Goal: Find specific page/section: Find specific page/section

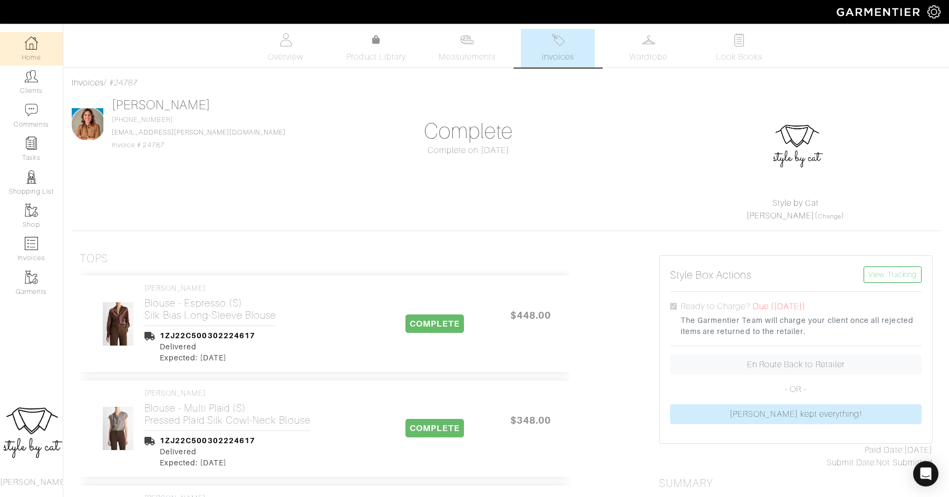
click at [42, 50] on link "Home" at bounding box center [31, 48] width 63 height 33
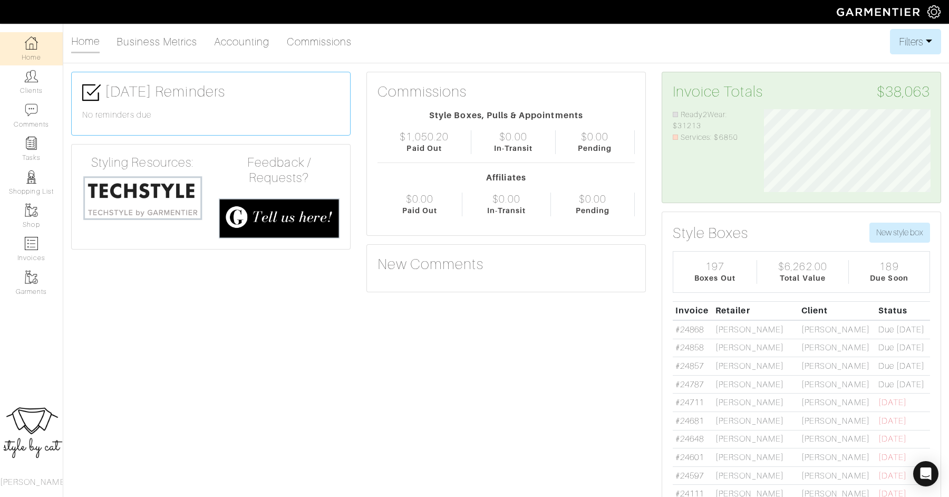
scroll to position [1, 0]
click at [689, 381] on link "#24787" at bounding box center [689, 383] width 28 height 9
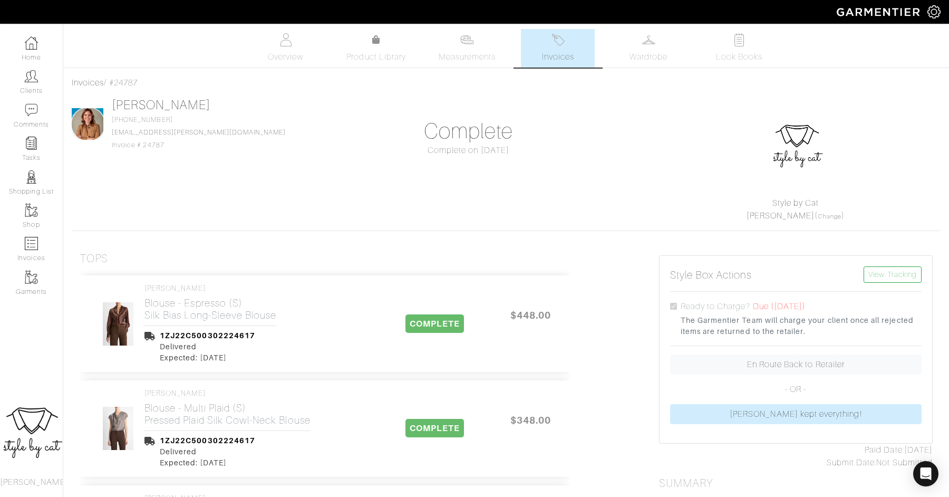
click at [548, 56] on span "Invoices" at bounding box center [558, 57] width 32 height 13
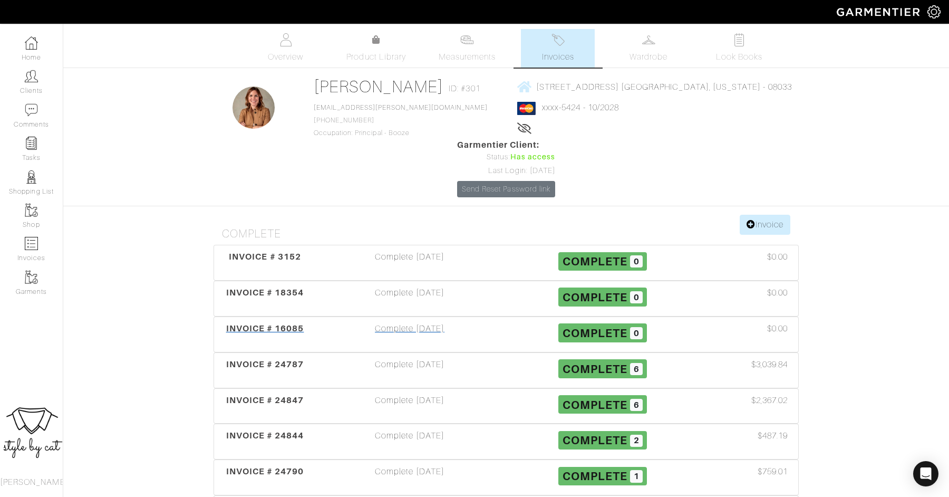
click at [286, 323] on span "INVOICE # 16085" at bounding box center [265, 328] width 78 height 10
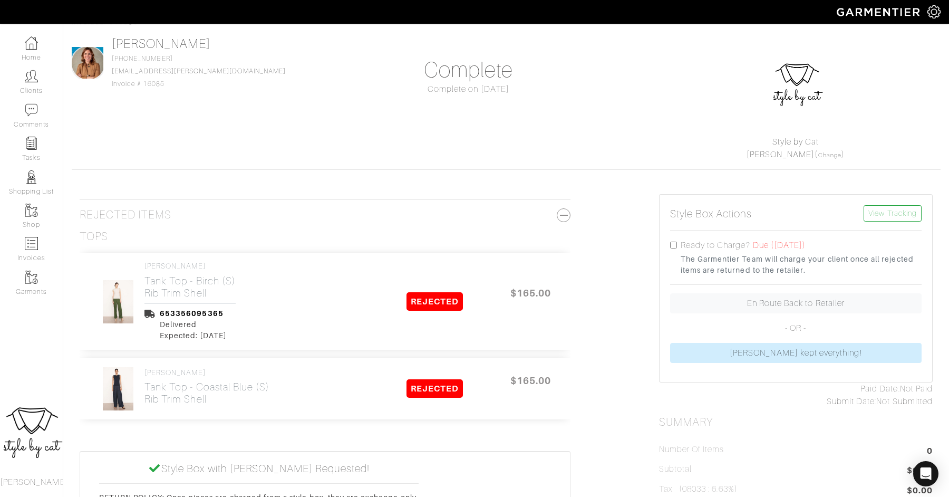
scroll to position [59, 0]
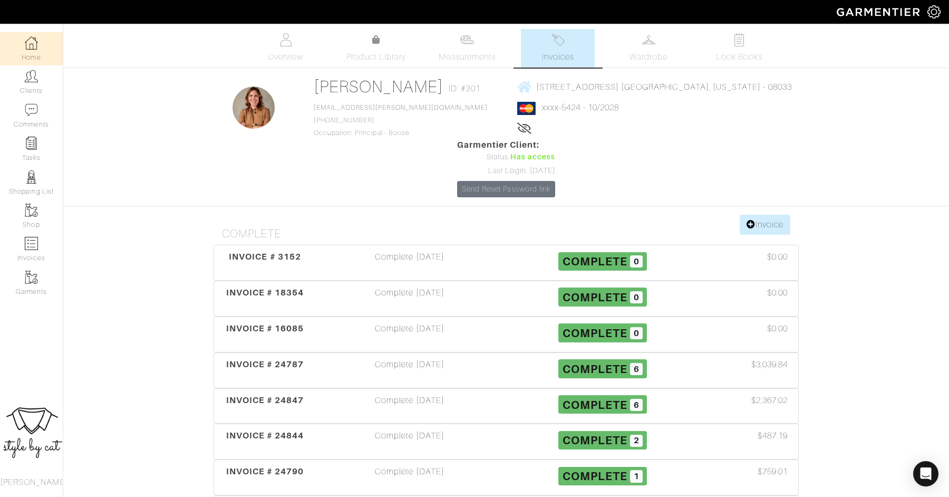
click at [22, 58] on link "Home" at bounding box center [31, 48] width 63 height 33
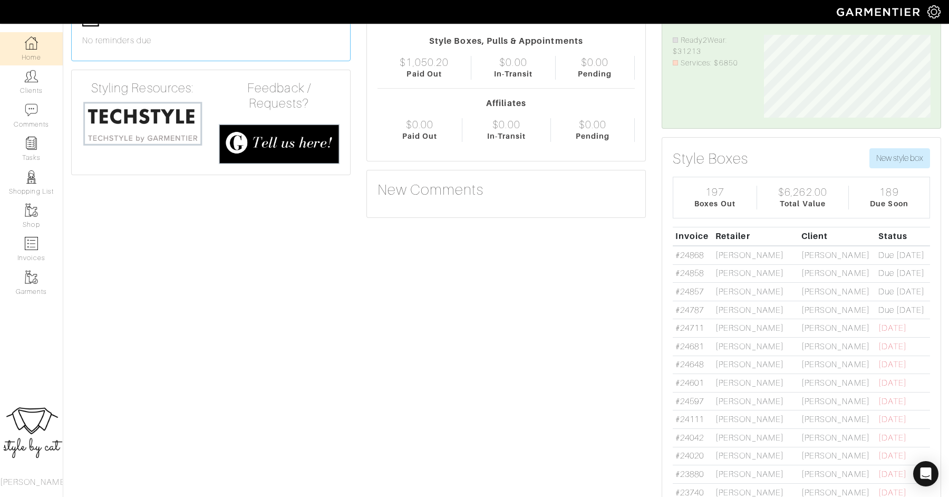
scroll to position [80, 0]
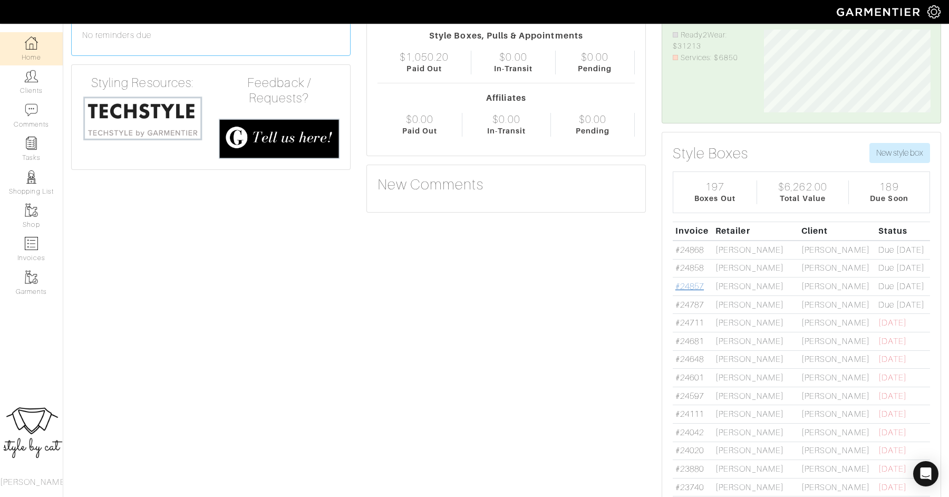
click at [688, 285] on link "#24857" at bounding box center [689, 286] width 28 height 9
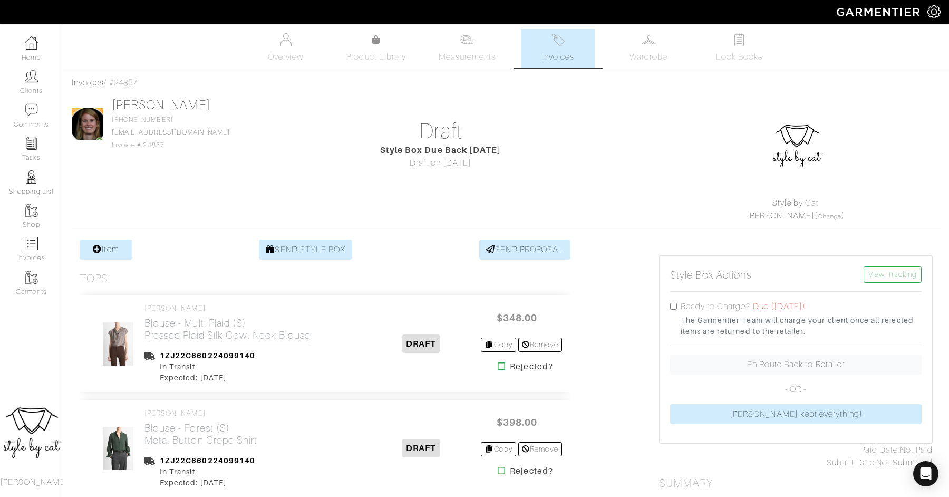
click at [556, 53] on span "Invoices" at bounding box center [558, 57] width 32 height 13
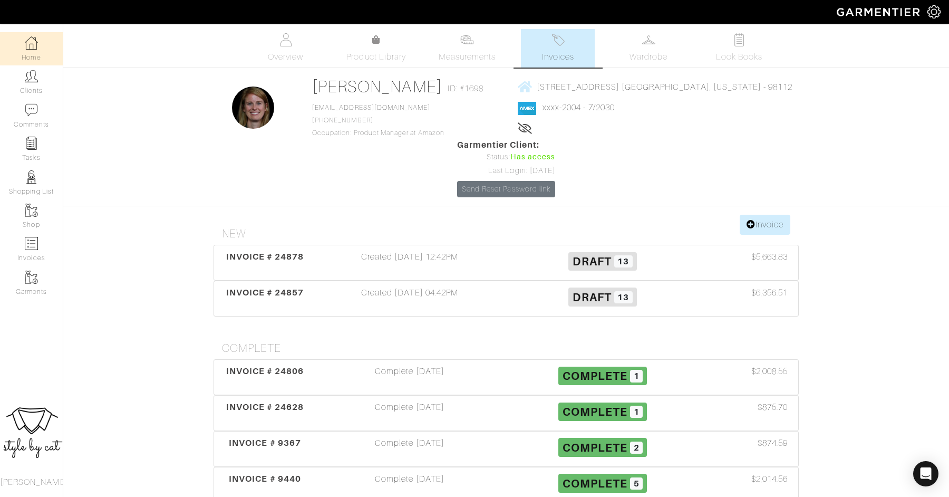
click at [26, 50] on link "Home" at bounding box center [31, 48] width 63 height 33
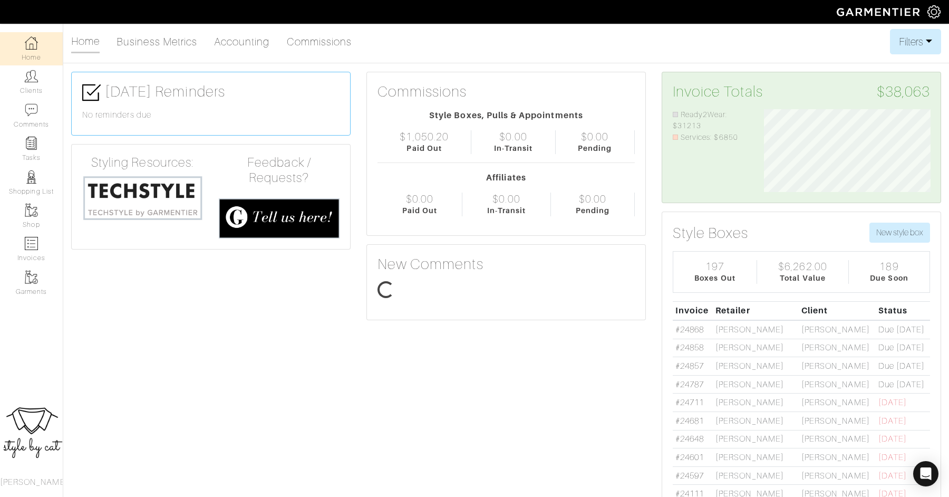
scroll to position [83, 182]
click at [695, 325] on link "#24868" at bounding box center [689, 329] width 28 height 9
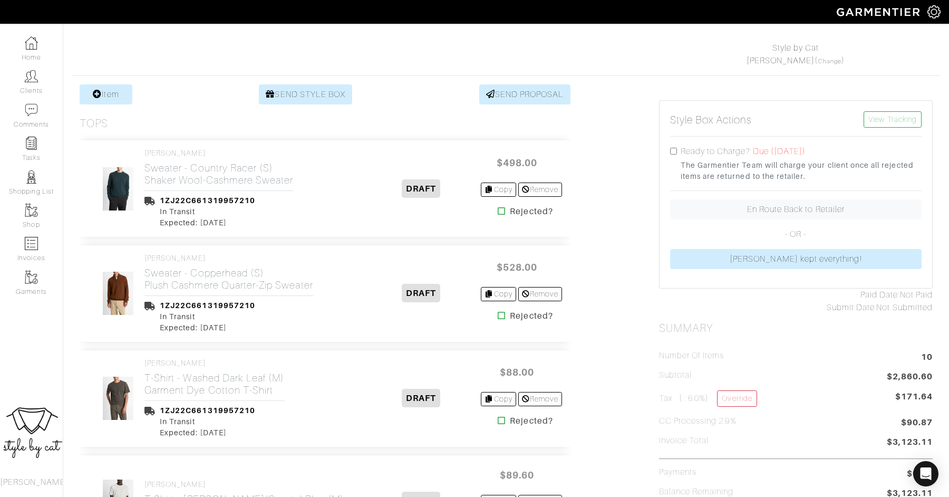
scroll to position [58, 0]
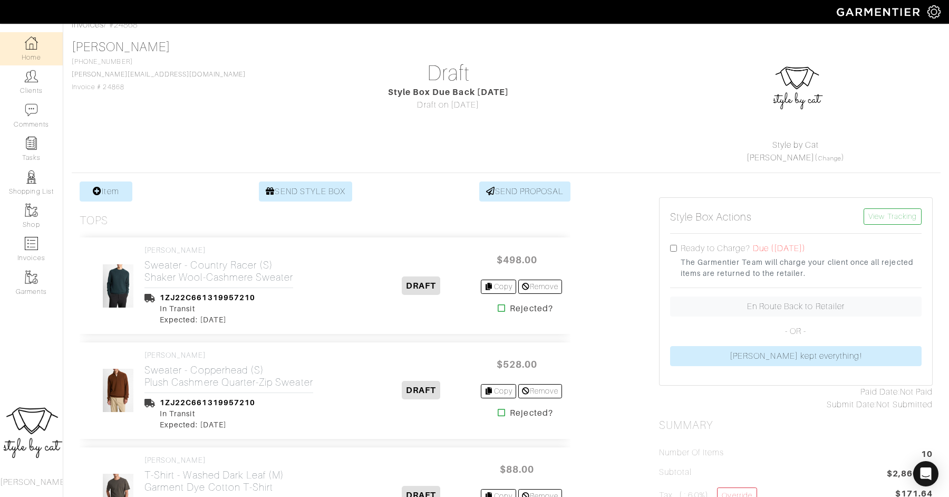
click at [30, 50] on link "Home" at bounding box center [31, 48] width 63 height 33
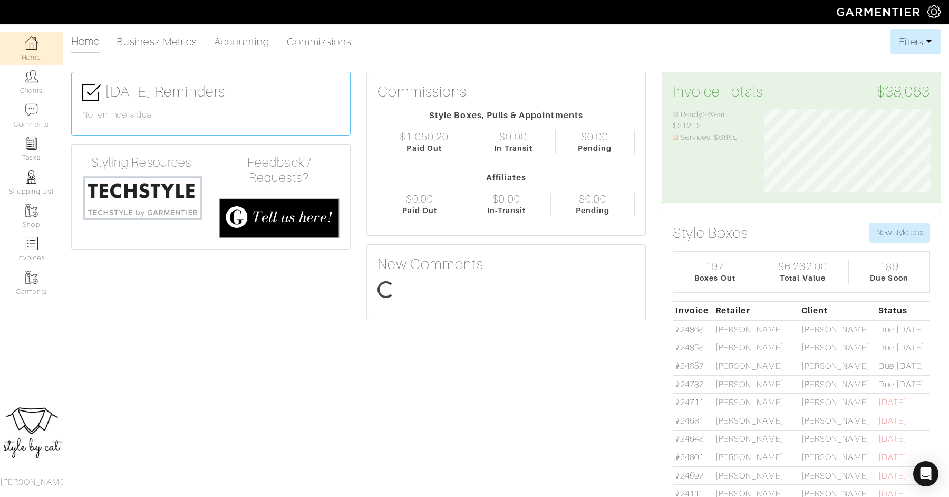
scroll to position [83, 182]
click at [22, 83] on link "Clients" at bounding box center [31, 81] width 63 height 33
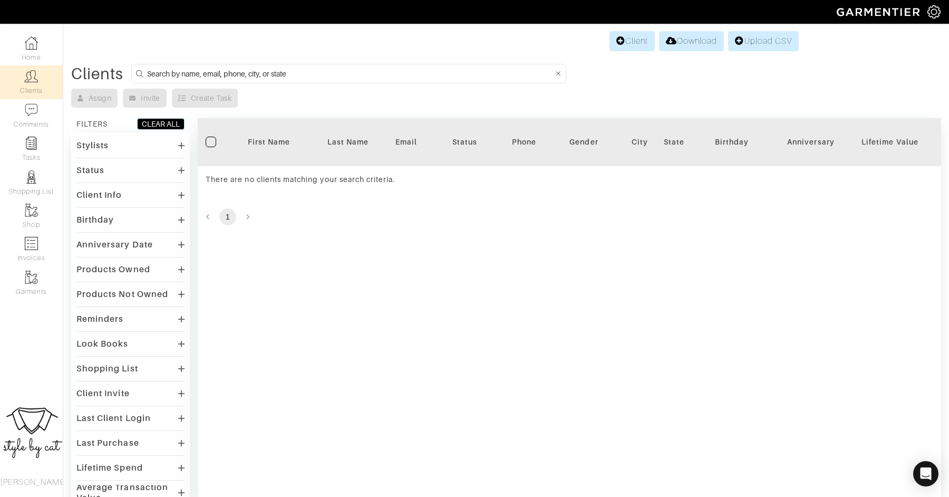
click at [344, 82] on form at bounding box center [348, 74] width 435 height 20
click at [324, 71] on input at bounding box center [350, 73] width 406 height 13
type input "rebecca"
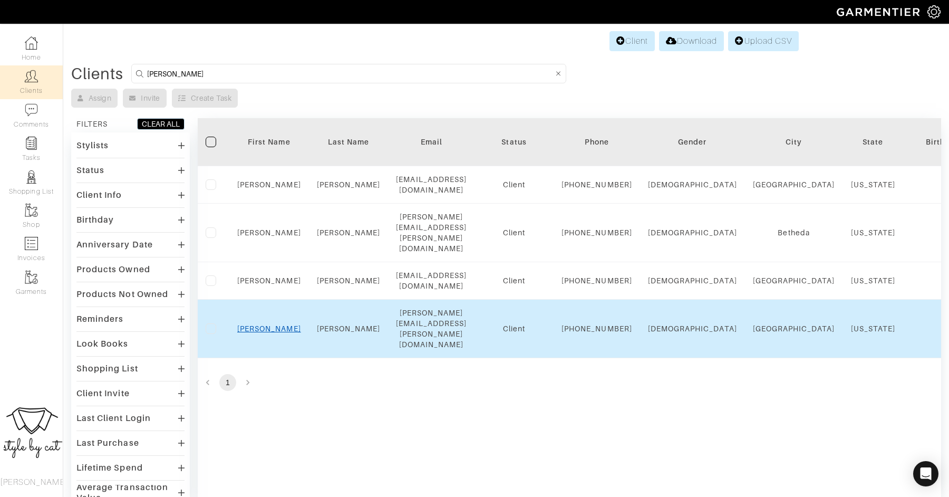
click at [270, 332] on link "Rebecca" at bounding box center [269, 328] width 64 height 8
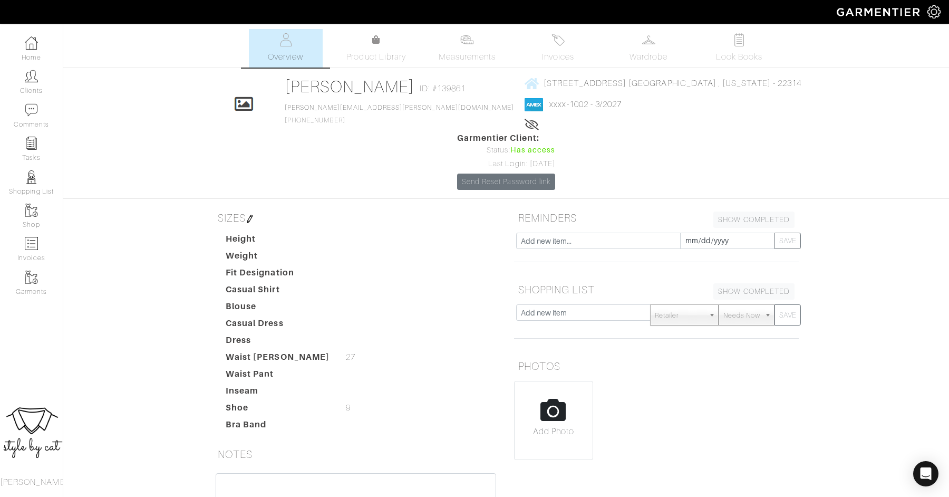
click at [542, 50] on link "Invoices" at bounding box center [558, 48] width 74 height 38
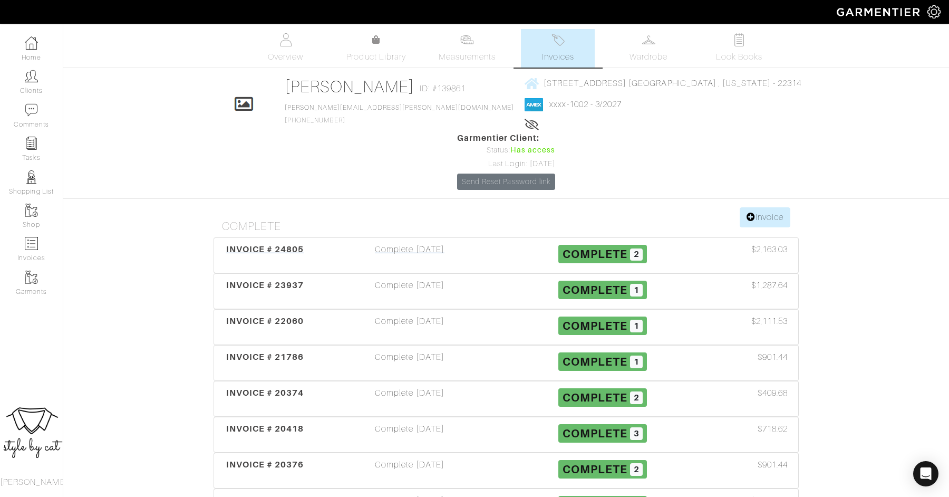
click at [244, 244] on span "INVOICE # 24805" at bounding box center [265, 249] width 78 height 10
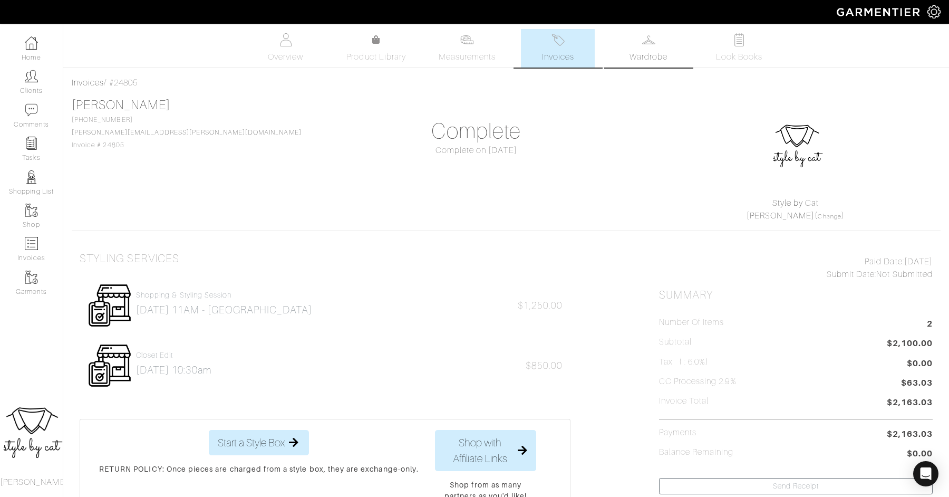
click at [665, 46] on link "Wardrobe" at bounding box center [649, 48] width 74 height 38
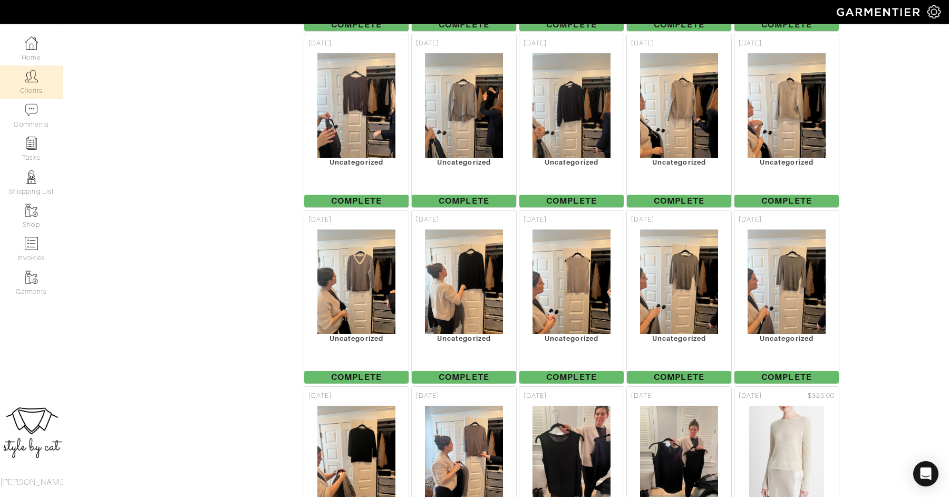
scroll to position [2229, 0]
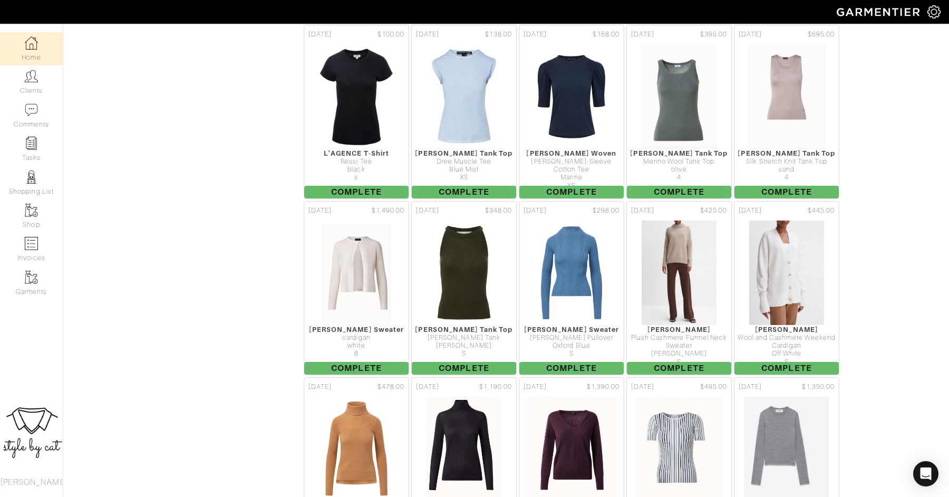
click at [32, 43] on img at bounding box center [31, 42] width 13 height 13
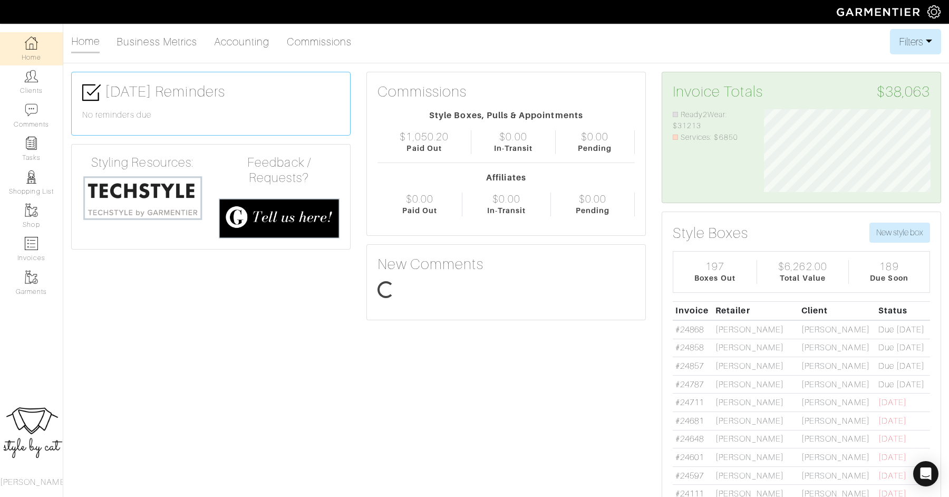
scroll to position [83, 182]
click at [30, 43] on img at bounding box center [31, 42] width 13 height 13
